Goal: Task Accomplishment & Management: Manage account settings

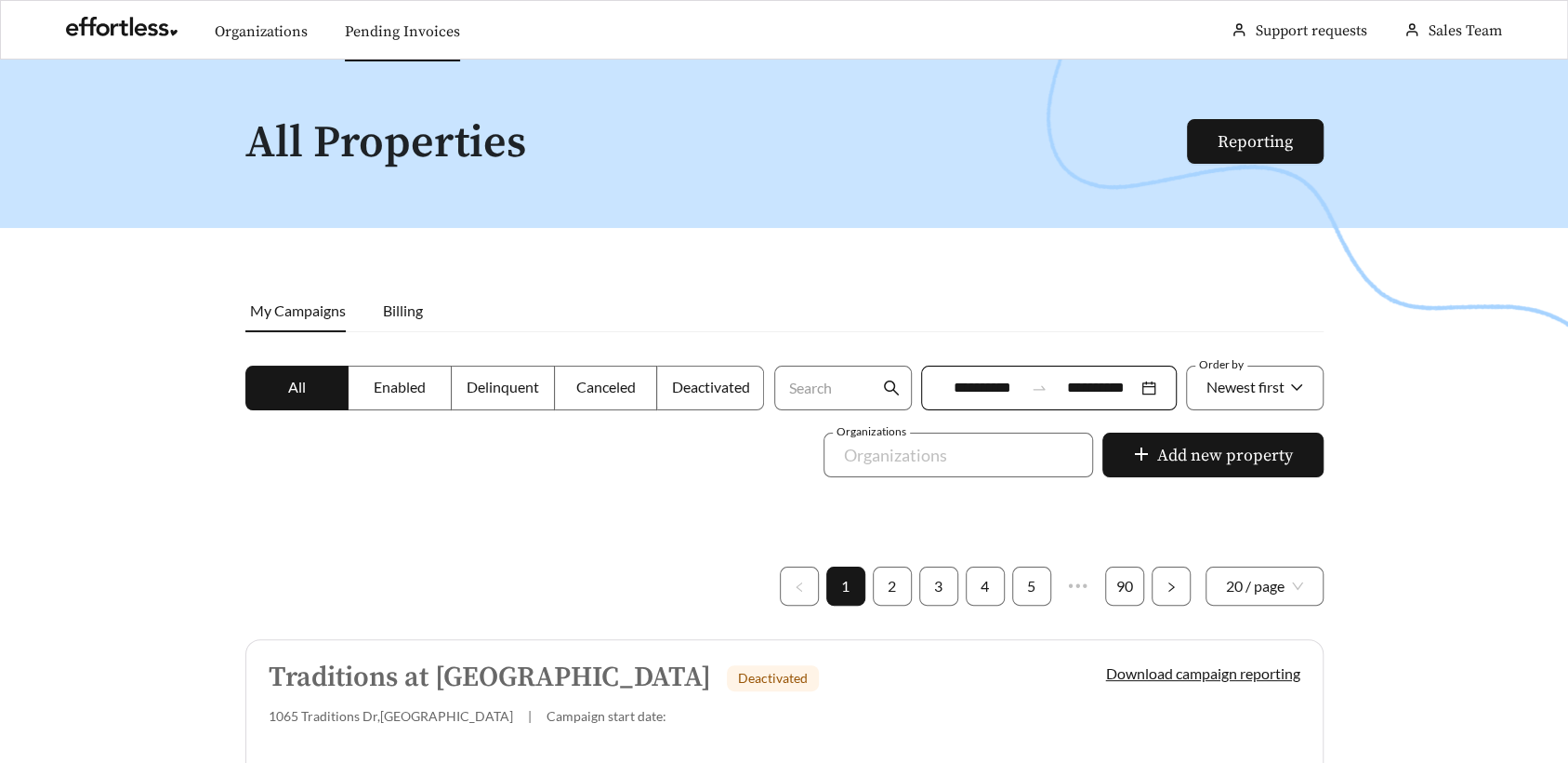
click at [412, 27] on link "Pending Invoices" at bounding box center [403, 31] width 115 height 19
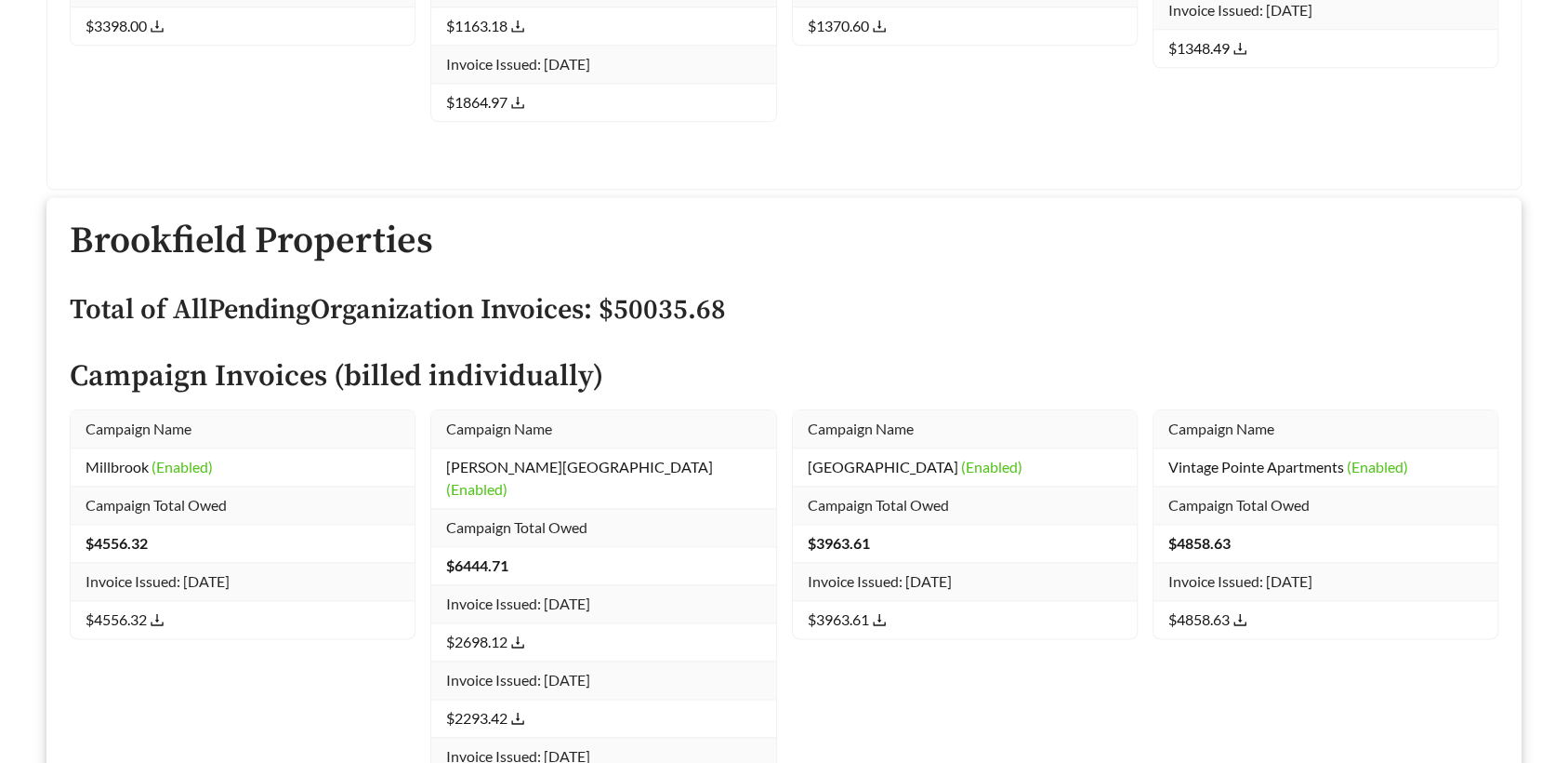
scroll to position [10594, 0]
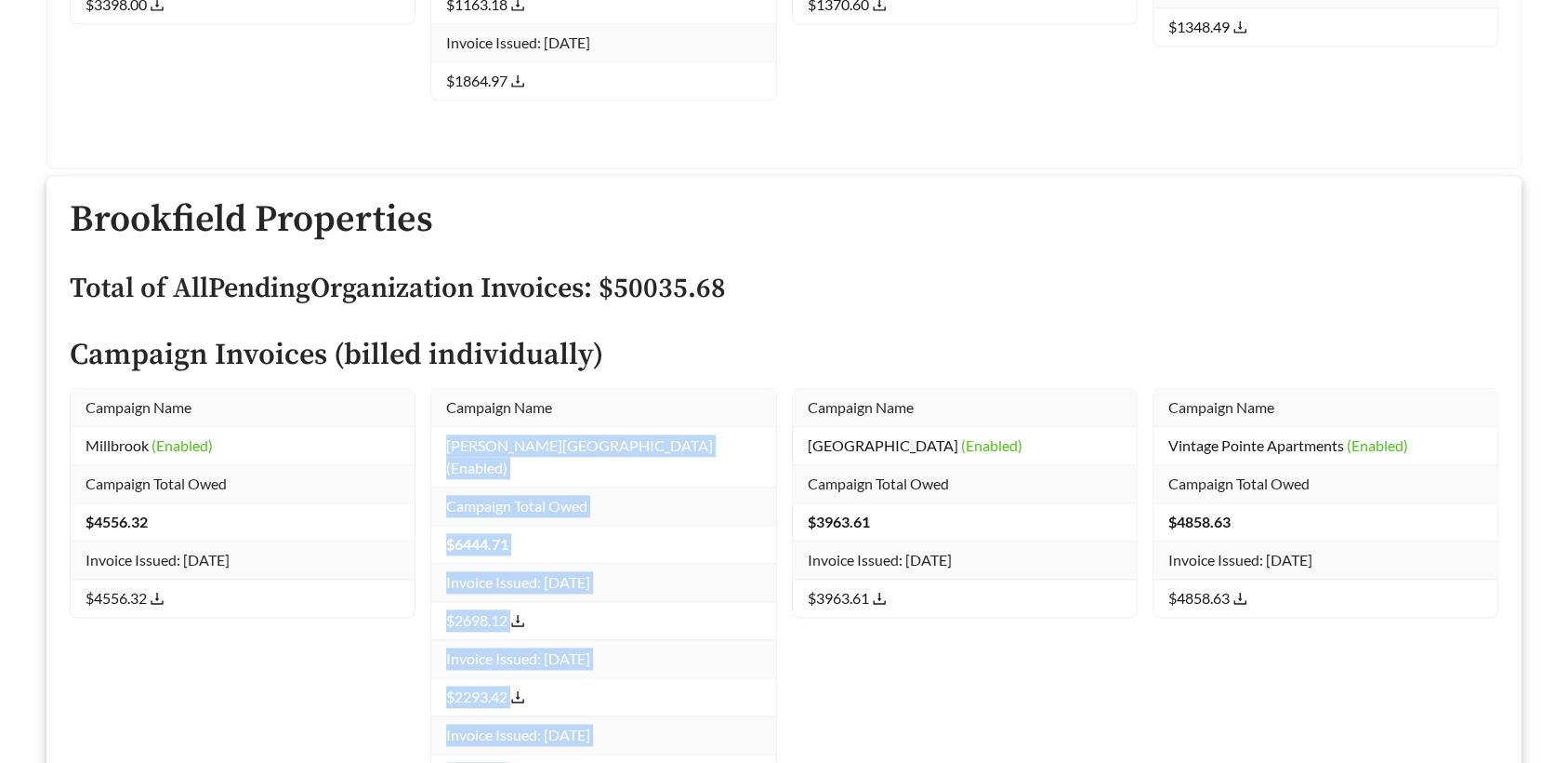
drag, startPoint x: 440, startPoint y: 341, endPoint x: 628, endPoint y: 659, distance: 369.4
click at [628, 659] on tbody "Campaign Name [PERSON_NAME] (Enabled) Campaign Total Owed $ 6444.71 Invoice Iss…" at bounding box center [604, 590] width 344 height 403
copy tbody "[PERSON_NAME] Lake (Enabled) Campaign Total Owed $ 6444.71 Invoice Issued: [DAT…"
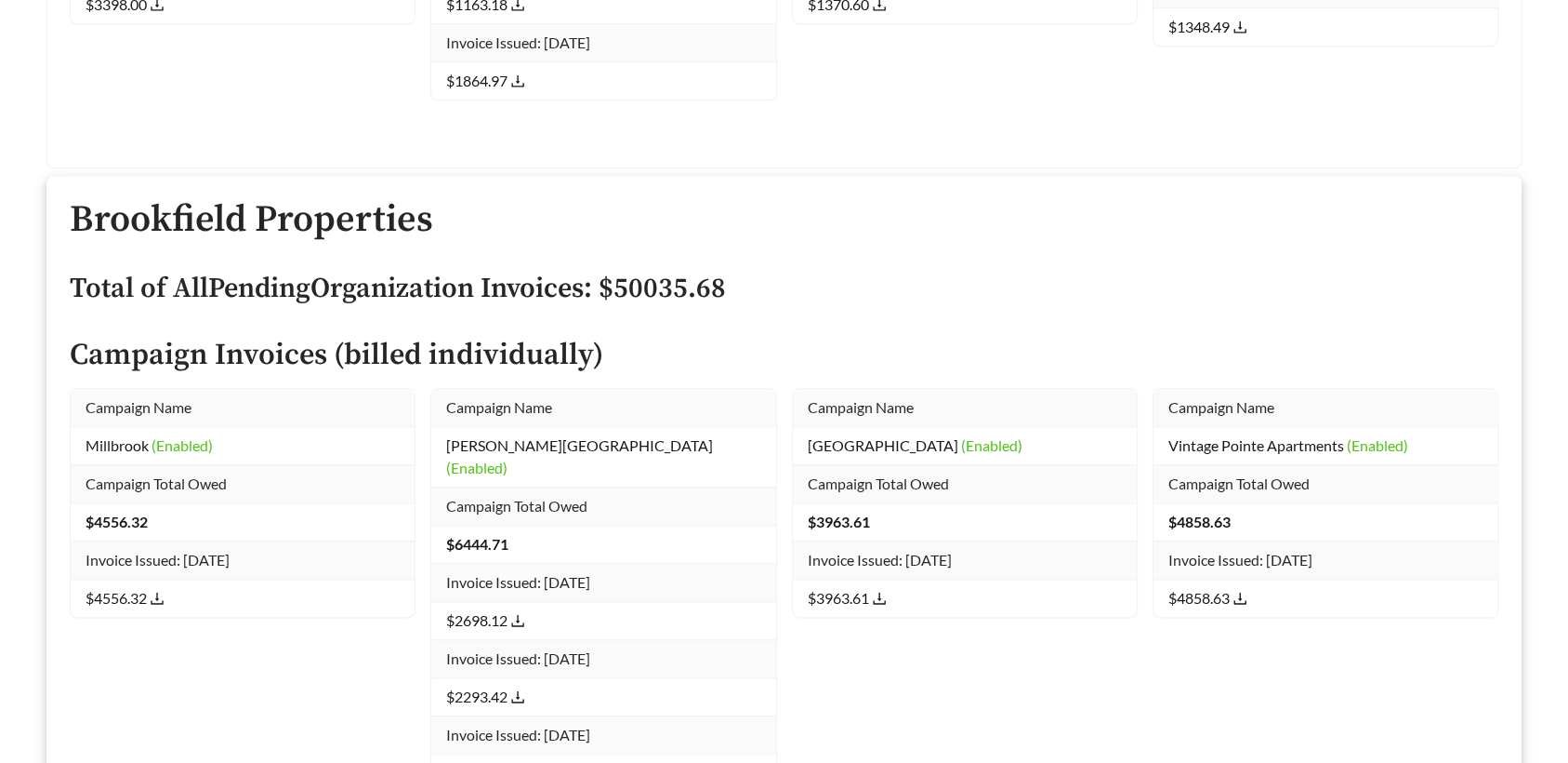
click at [517, 613] on icon "download" at bounding box center [517, 620] width 15 height 15
click at [520, 690] on icon "download" at bounding box center [518, 696] width 12 height 12
click at [521, 762] on icon "download" at bounding box center [517, 773] width 15 height 15
